Goal: Task Accomplishment & Management: Use online tool/utility

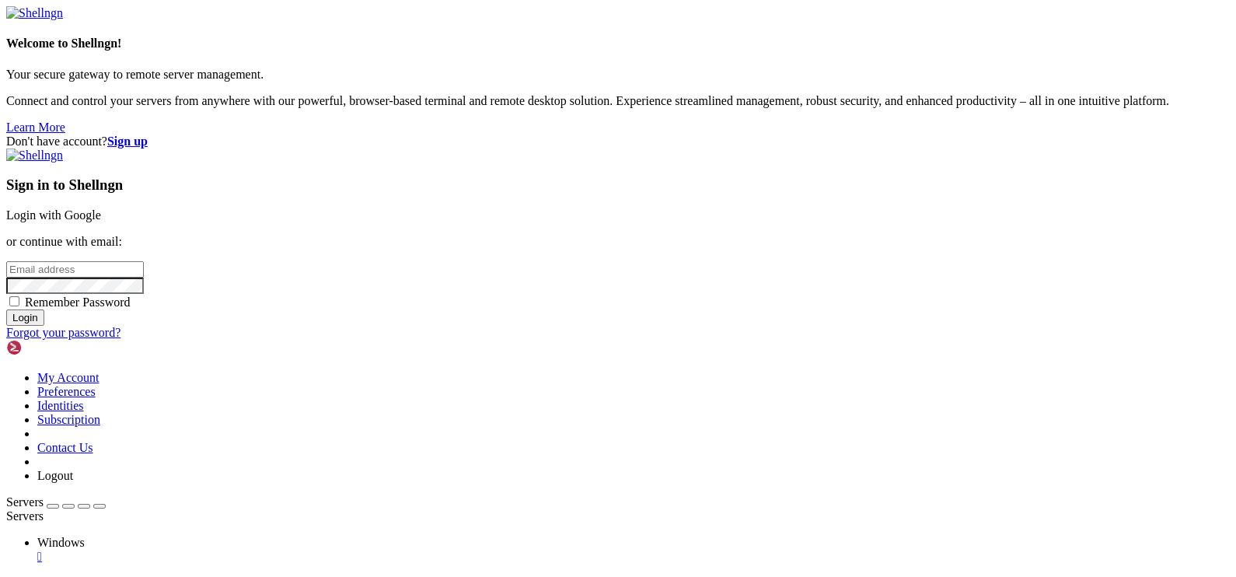
type input "[EMAIL_ADDRESS][DOMAIN_NAME]"
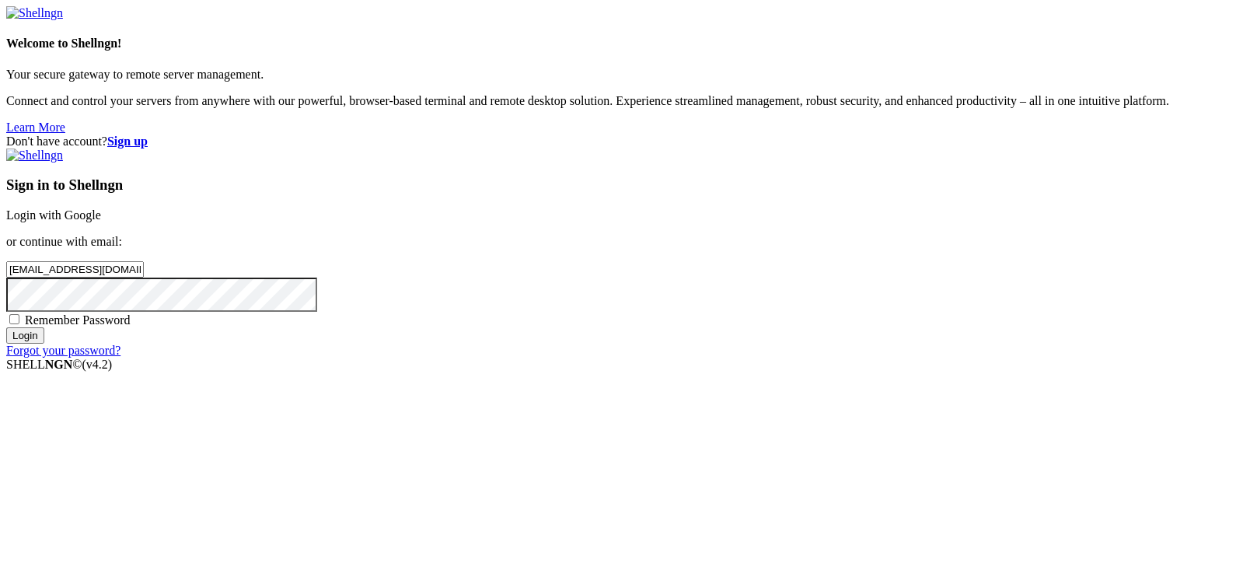
click at [44, 344] on input "Login" at bounding box center [25, 335] width 38 height 16
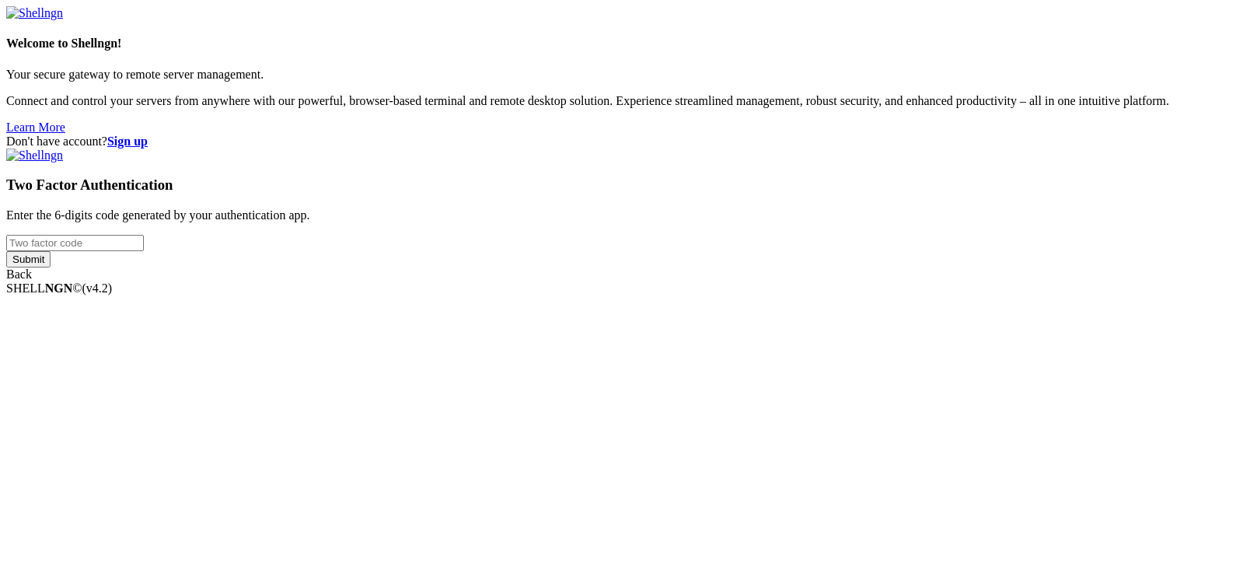
click at [144, 251] on input "number" at bounding box center [75, 243] width 138 height 16
type input "789044"
click at [51, 267] on input "Submit" at bounding box center [28, 259] width 44 height 16
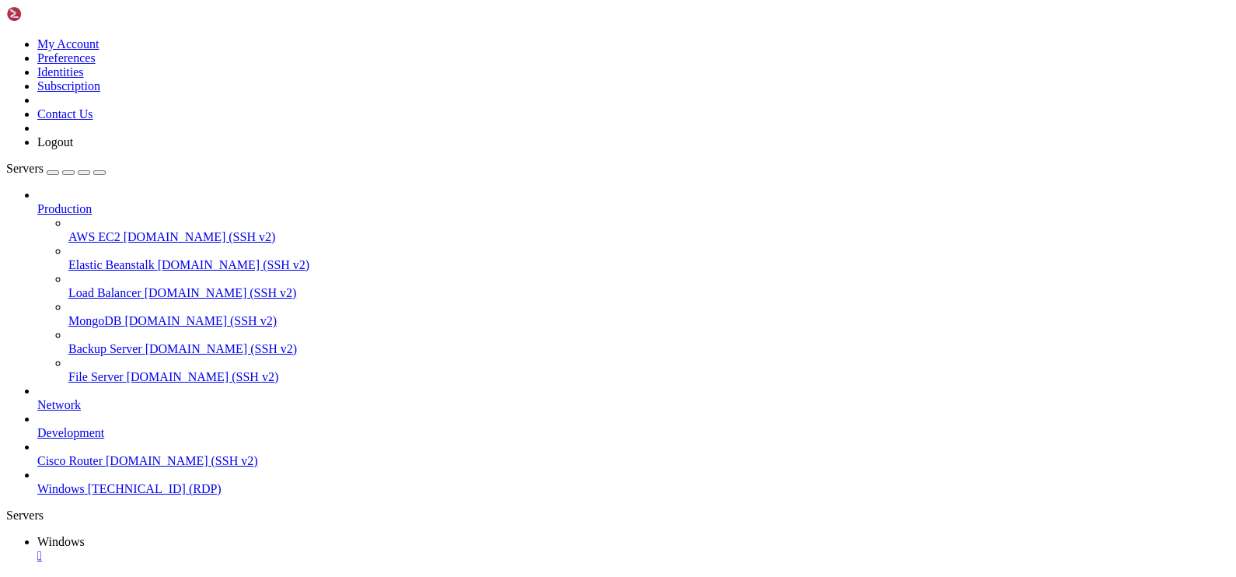
click at [99, 173] on icon "button" at bounding box center [99, 173] width 0 height 0
drag, startPoint x: 1040, startPoint y: 814, endPoint x: 1027, endPoint y: 727, distance: 88.1
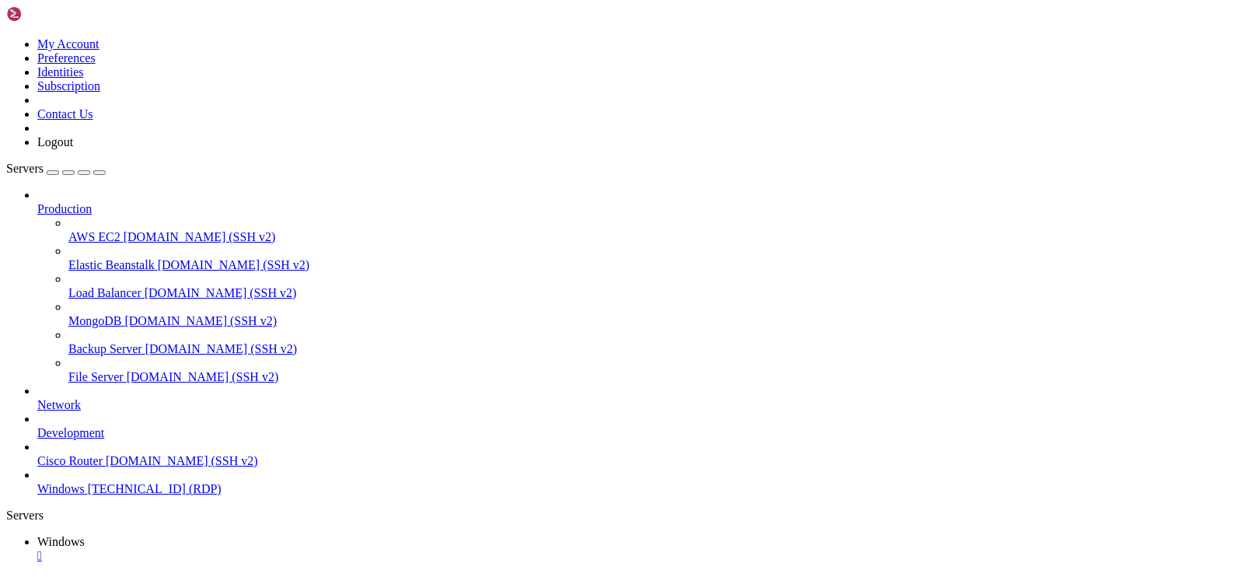
drag, startPoint x: 1076, startPoint y: 812, endPoint x: 1024, endPoint y: 782, distance: 59.9
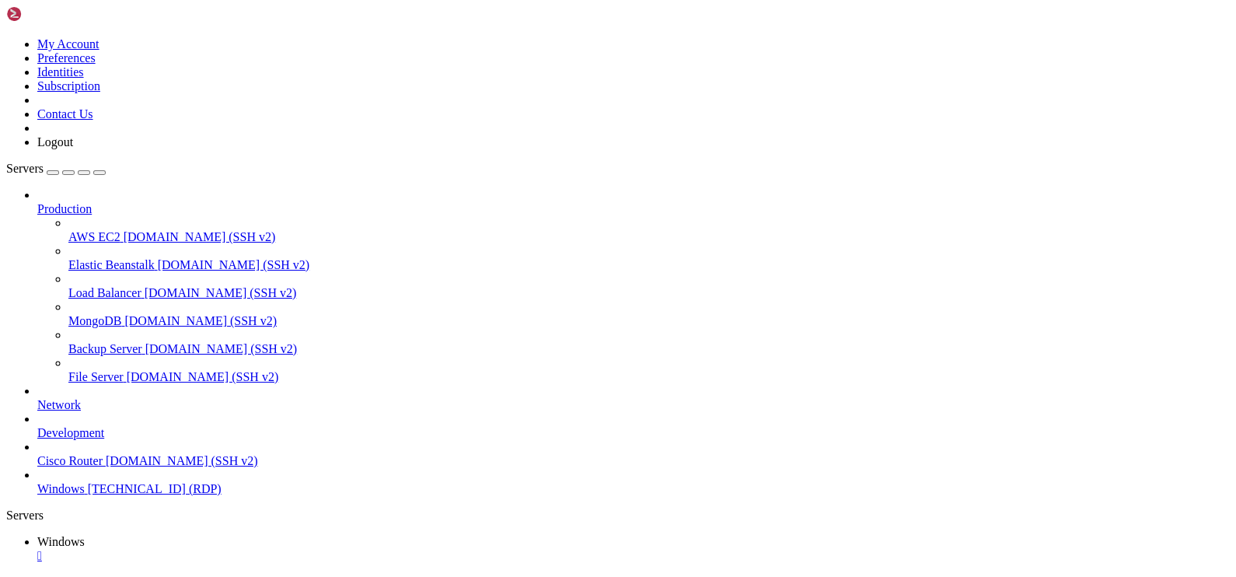
drag, startPoint x: 921, startPoint y: 725, endPoint x: 589, endPoint y: 721, distance: 332.0
drag, startPoint x: 857, startPoint y: 987, endPoint x: 967, endPoint y: 1080, distance: 144.5
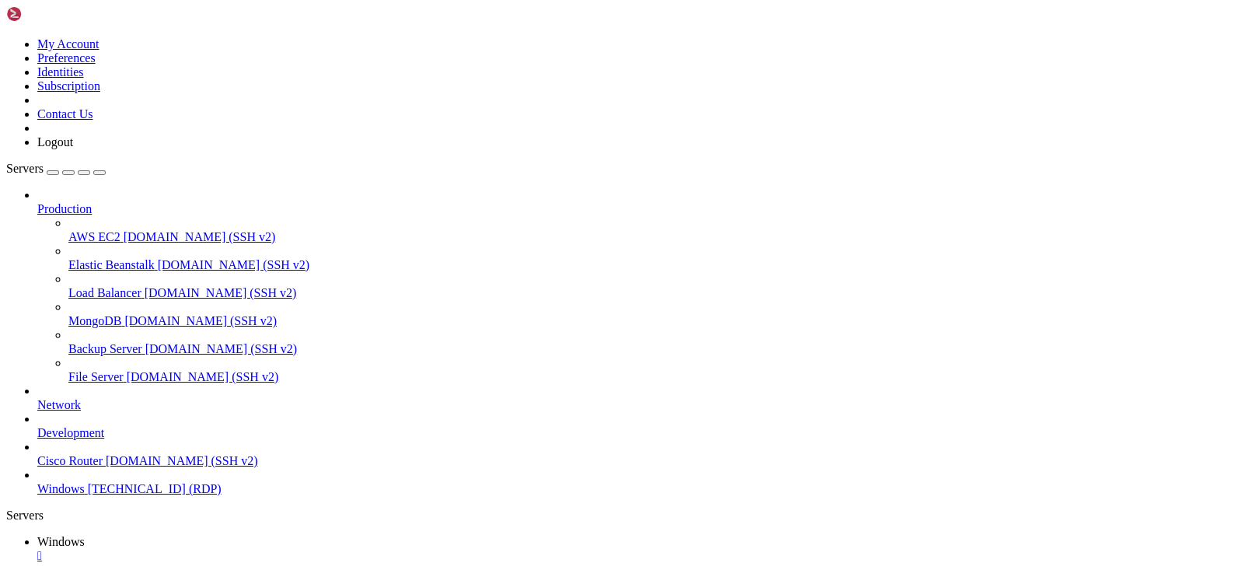
drag, startPoint x: 216, startPoint y: 1162, endPoint x: 243, endPoint y: 1163, distance: 26.4
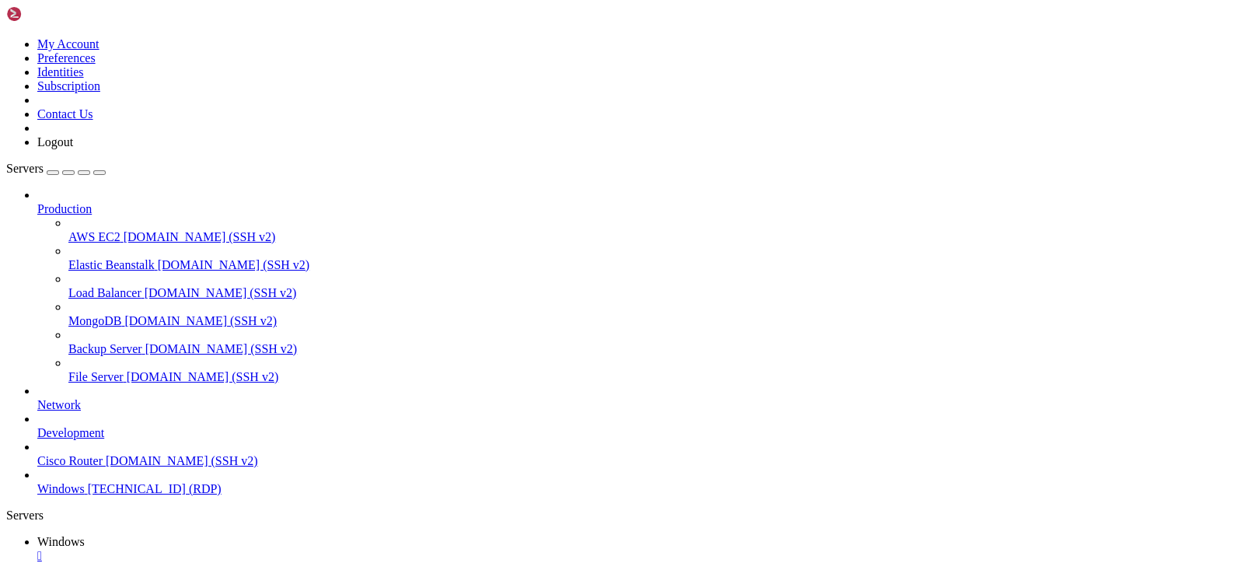
drag, startPoint x: 229, startPoint y: 703, endPoint x: 1126, endPoint y: 680, distance: 897.3
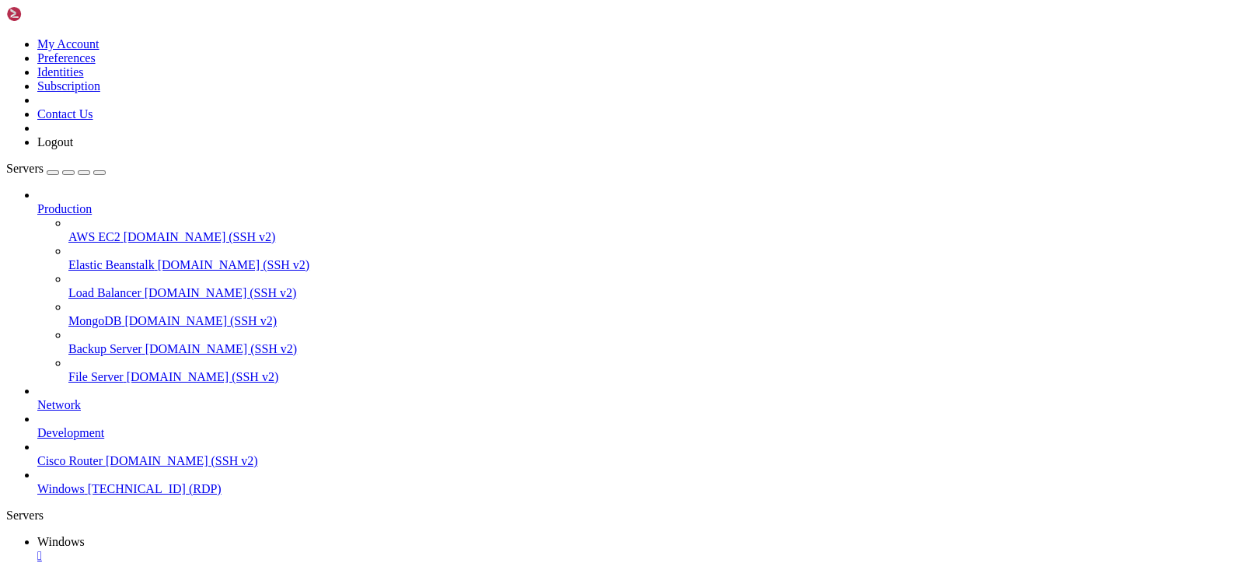
drag, startPoint x: 857, startPoint y: 1065, endPoint x: 169, endPoint y: 728, distance: 766.2
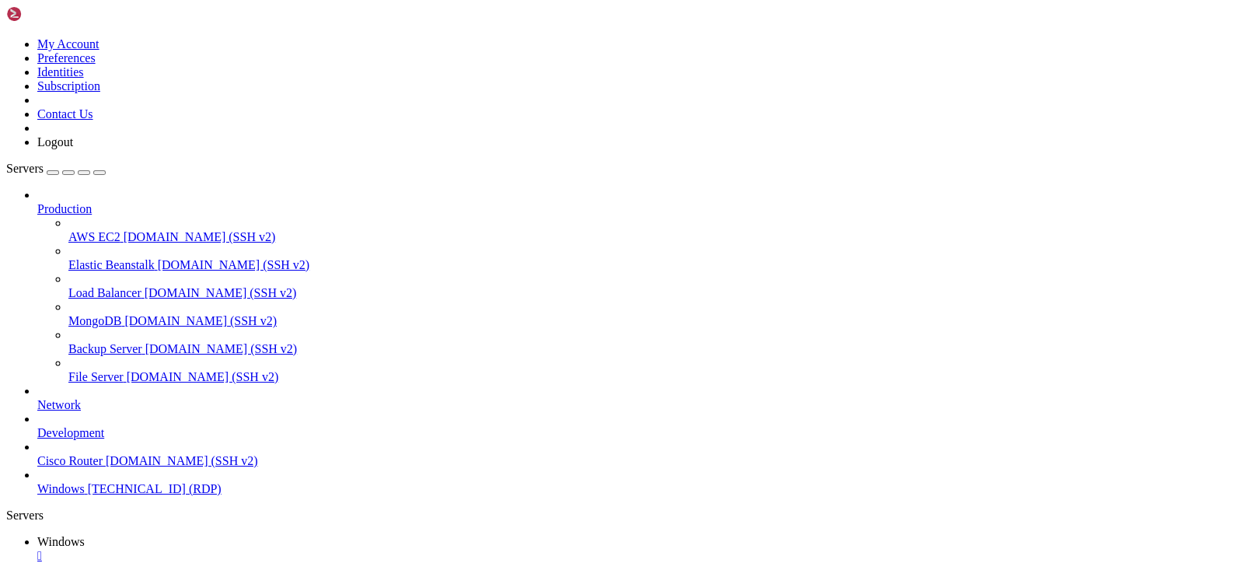
drag, startPoint x: 184, startPoint y: 699, endPoint x: 936, endPoint y: 702, distance: 751.7
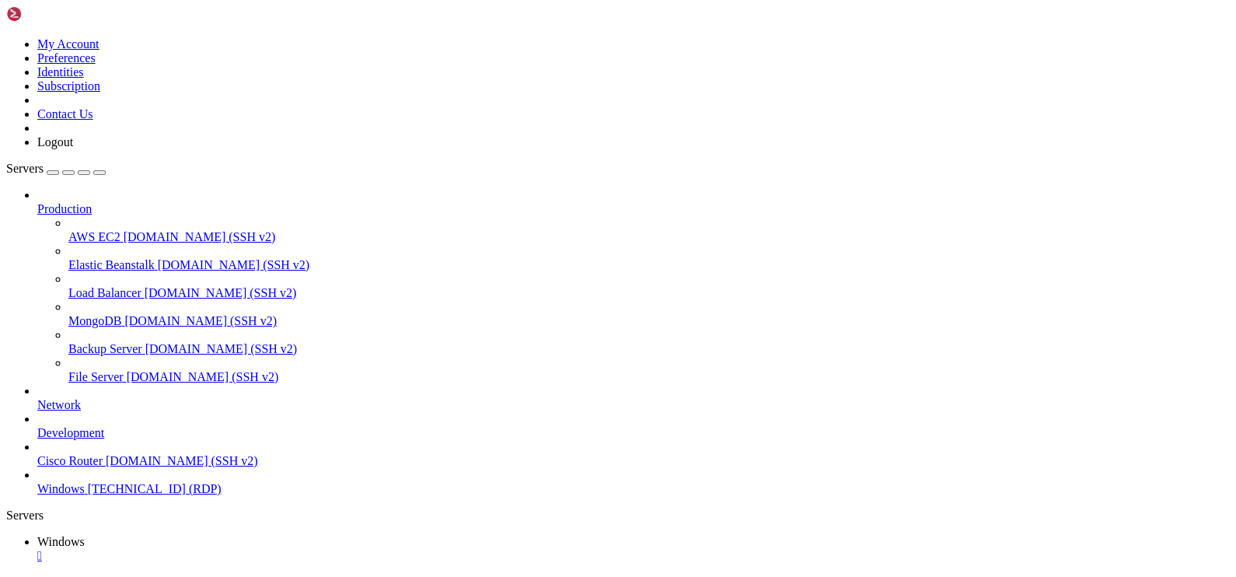
drag, startPoint x: 194, startPoint y: 704, endPoint x: 951, endPoint y: 710, distance: 757.1
